Goal: Entertainment & Leisure: Consume media (video, audio)

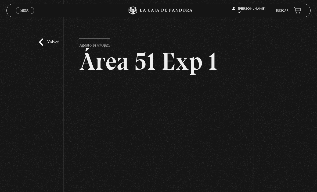
scroll to position [17, 0]
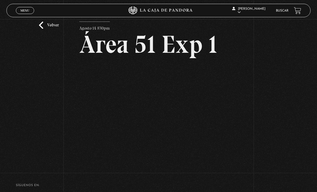
click at [50, 29] on link "Volver" at bounding box center [49, 25] width 20 height 7
click at [29, 14] on link "Menu Cerrar" at bounding box center [25, 10] width 18 height 7
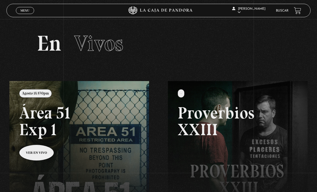
click at [29, 19] on div "ingresar al sitio Ver Video Más Información Solicitar Por favor coloque su disp…" at bounding box center [158, 148] width 317 height 297
click at [31, 14] on span "Cerrar" at bounding box center [25, 15] width 13 height 4
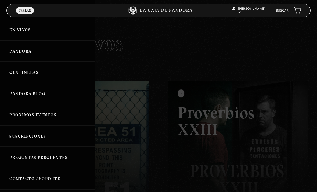
click at [26, 58] on link "Pandora" at bounding box center [47, 50] width 95 height 21
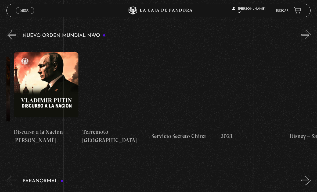
scroll to position [0, 2547]
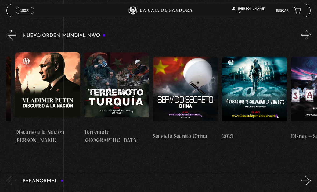
click at [275, 86] on figure at bounding box center [254, 92] width 65 height 73
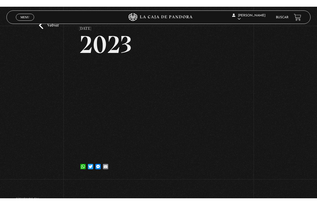
scroll to position [6, 0]
